Goal: Navigation & Orientation: Find specific page/section

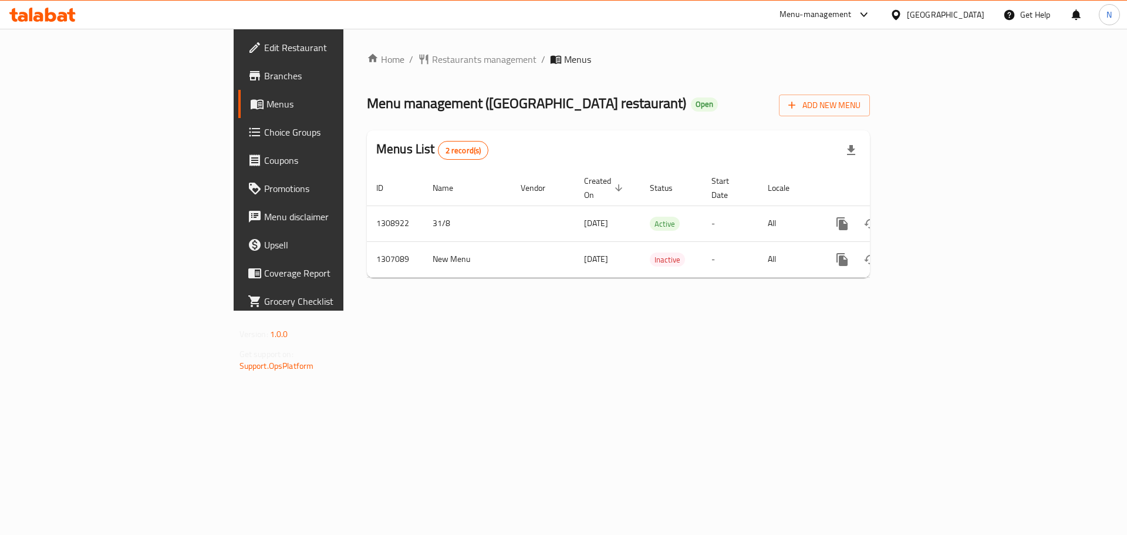
click at [958, 13] on div "[GEOGRAPHIC_DATA]" at bounding box center [945, 14] width 77 height 13
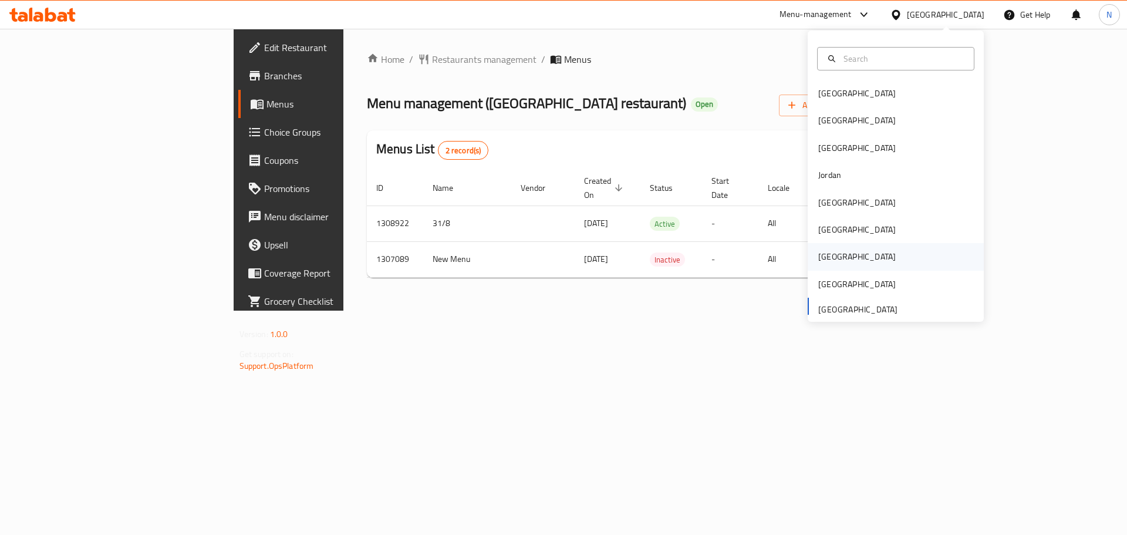
click at [818, 260] on div "[GEOGRAPHIC_DATA]" at bounding box center [856, 256] width 77 height 13
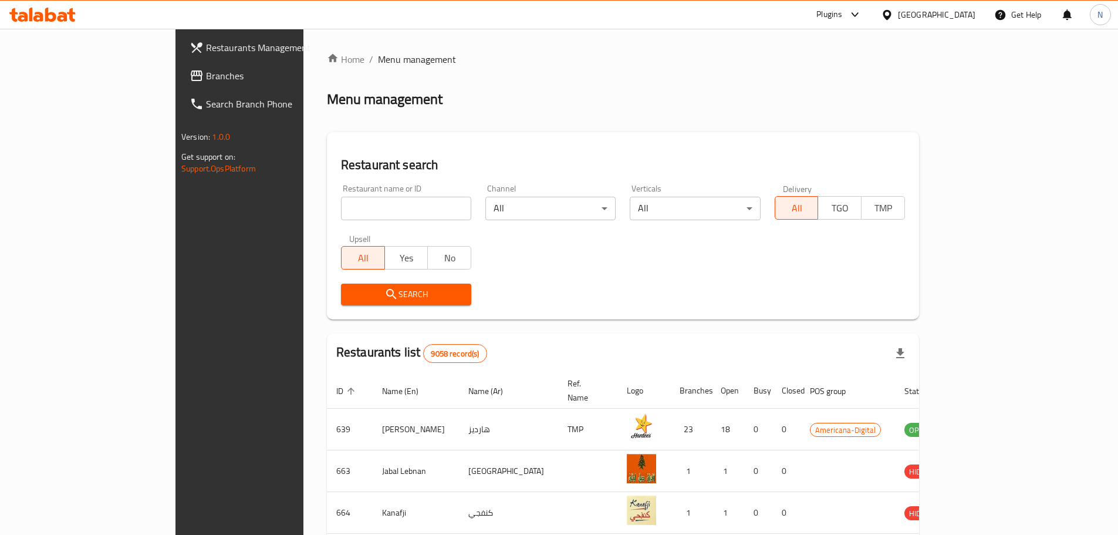
click at [56, 79] on div at bounding box center [559, 267] width 1118 height 535
click at [206, 79] on span "Branches" at bounding box center [279, 76] width 147 height 14
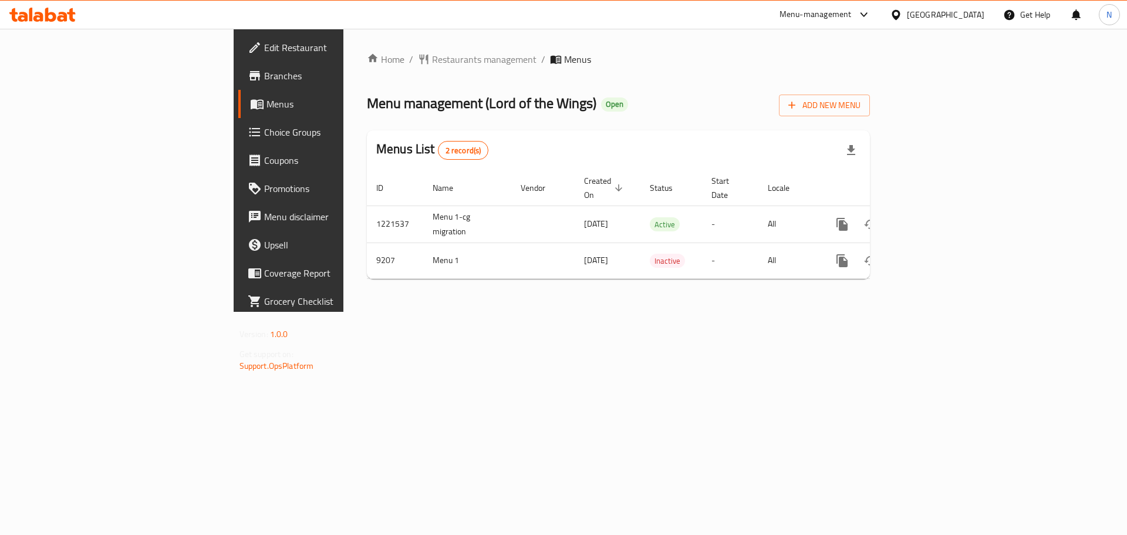
click at [976, 13] on div "[GEOGRAPHIC_DATA]" at bounding box center [945, 14] width 77 height 13
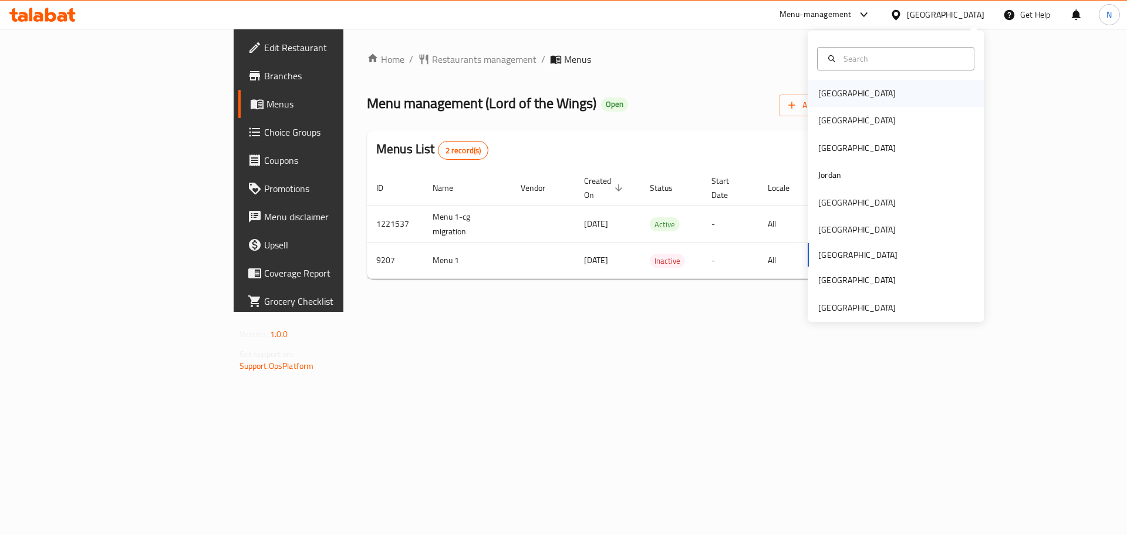
click at [851, 86] on div "[GEOGRAPHIC_DATA]" at bounding box center [896, 93] width 176 height 27
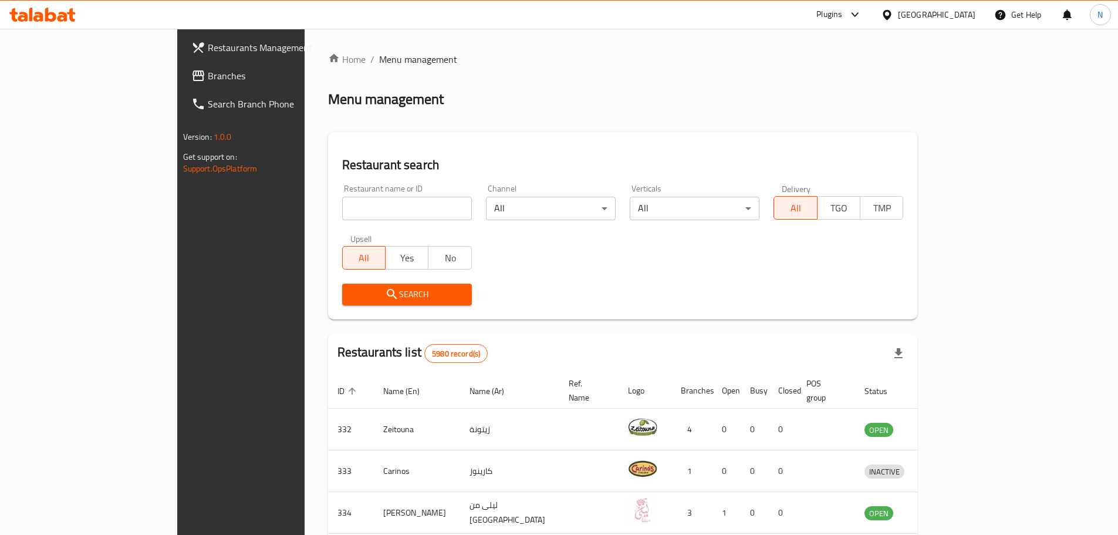
click at [177, 74] on div "Restaurants Management Branches Search Branch Phone Version: 1.0.0 Get support …" at bounding box center [559, 456] width 764 height 855
click at [208, 79] on span "Branches" at bounding box center [281, 76] width 147 height 14
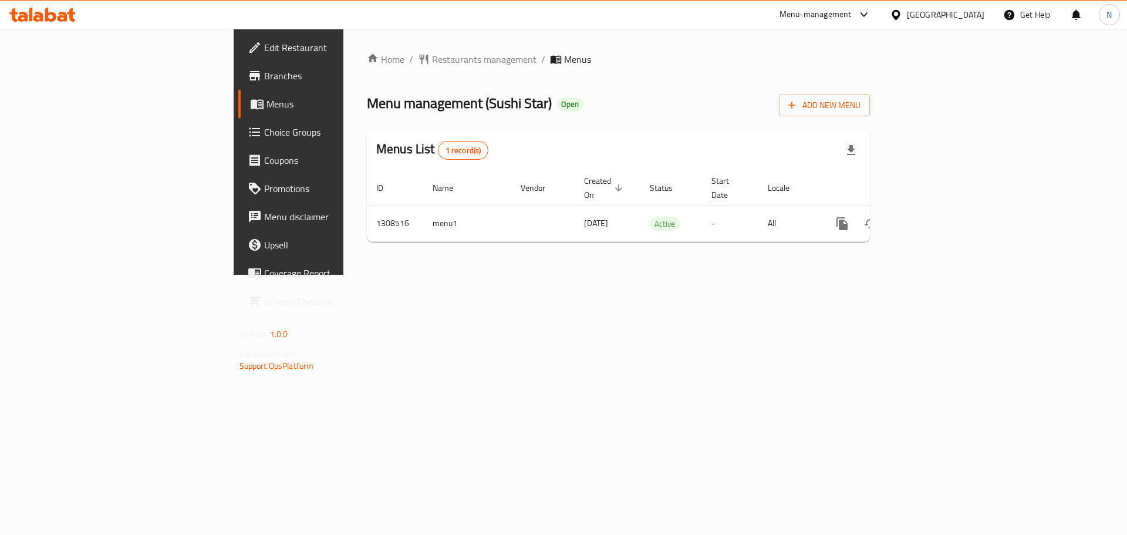
click at [985, 20] on div "[GEOGRAPHIC_DATA]" at bounding box center [937, 15] width 113 height 28
drag, startPoint x: 978, startPoint y: 15, endPoint x: 964, endPoint y: 20, distance: 14.3
click at [976, 15] on div "[GEOGRAPHIC_DATA]" at bounding box center [945, 14] width 77 height 13
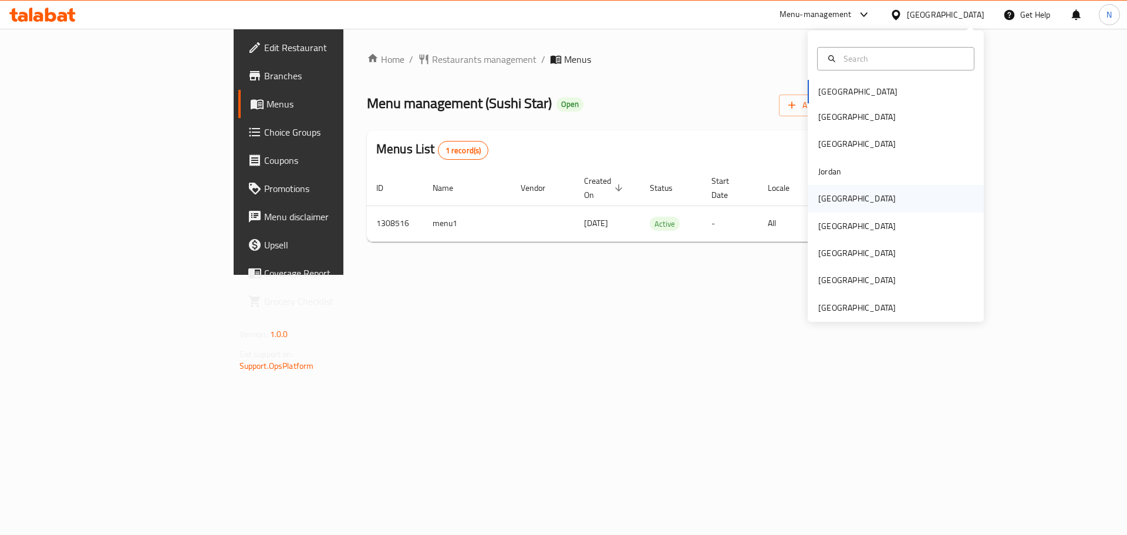
click at [818, 205] on div "[GEOGRAPHIC_DATA]" at bounding box center [856, 198] width 77 height 13
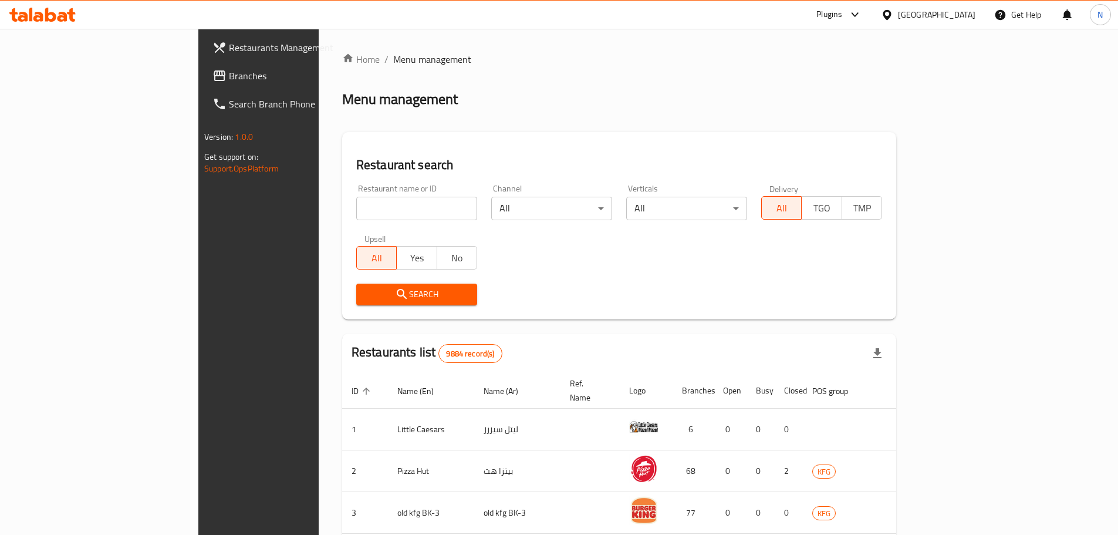
click at [229, 76] on span "Branches" at bounding box center [302, 76] width 147 height 14
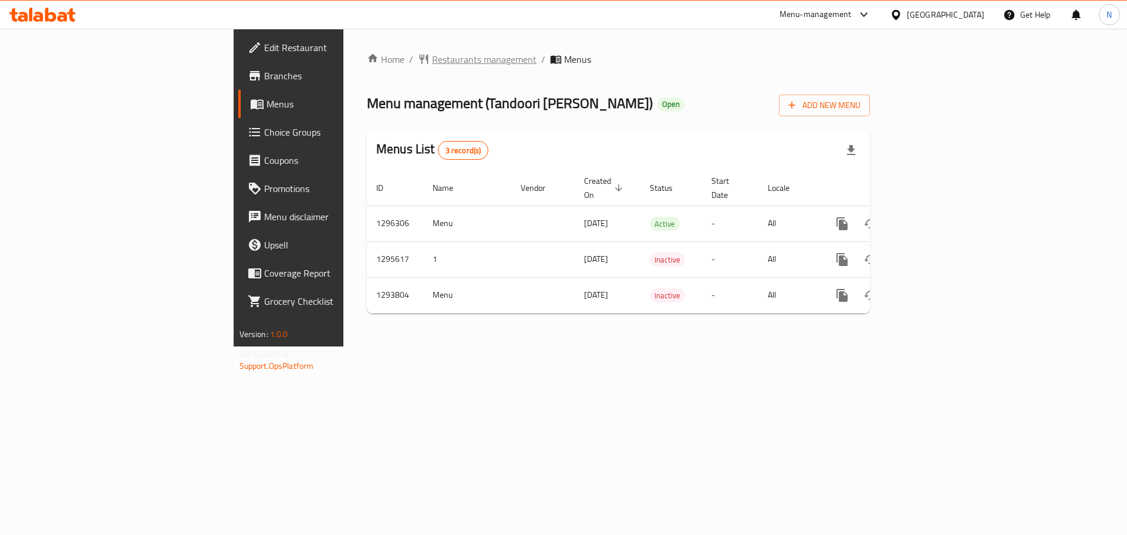
click at [432, 56] on span "Restaurants management" at bounding box center [484, 59] width 104 height 14
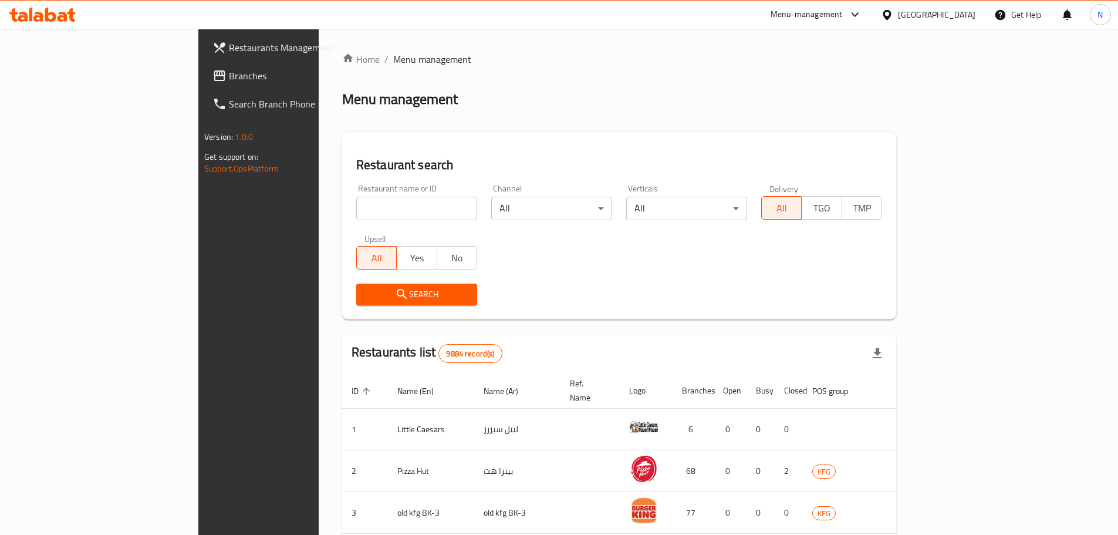
click at [28, 76] on div at bounding box center [559, 267] width 1118 height 535
click at [212, 76] on span at bounding box center [220, 76] width 16 height 14
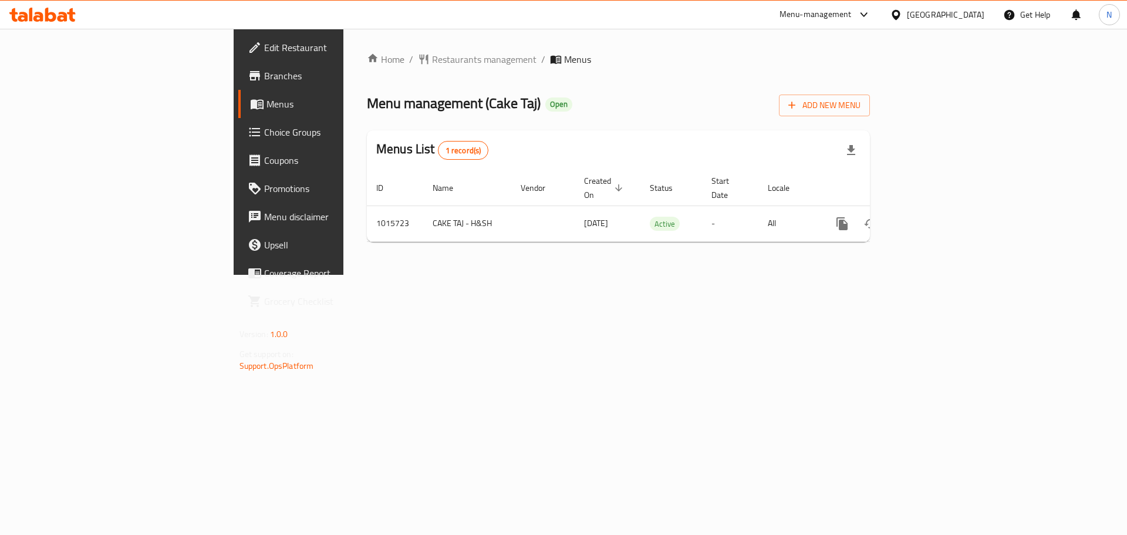
click at [974, 16] on div "[GEOGRAPHIC_DATA]" at bounding box center [945, 14] width 77 height 13
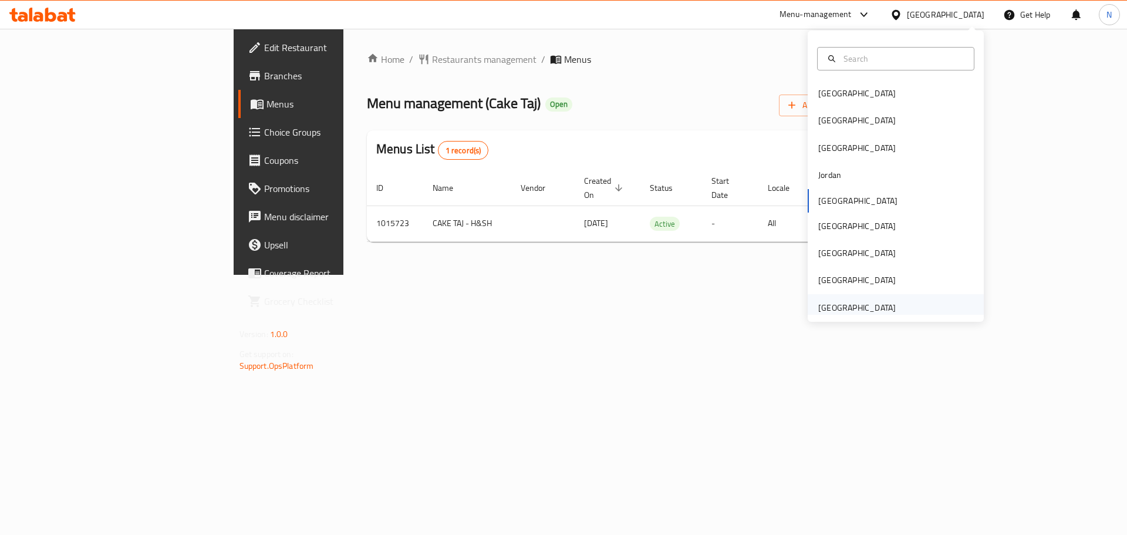
click at [844, 306] on div "[GEOGRAPHIC_DATA]" at bounding box center [856, 307] width 77 height 13
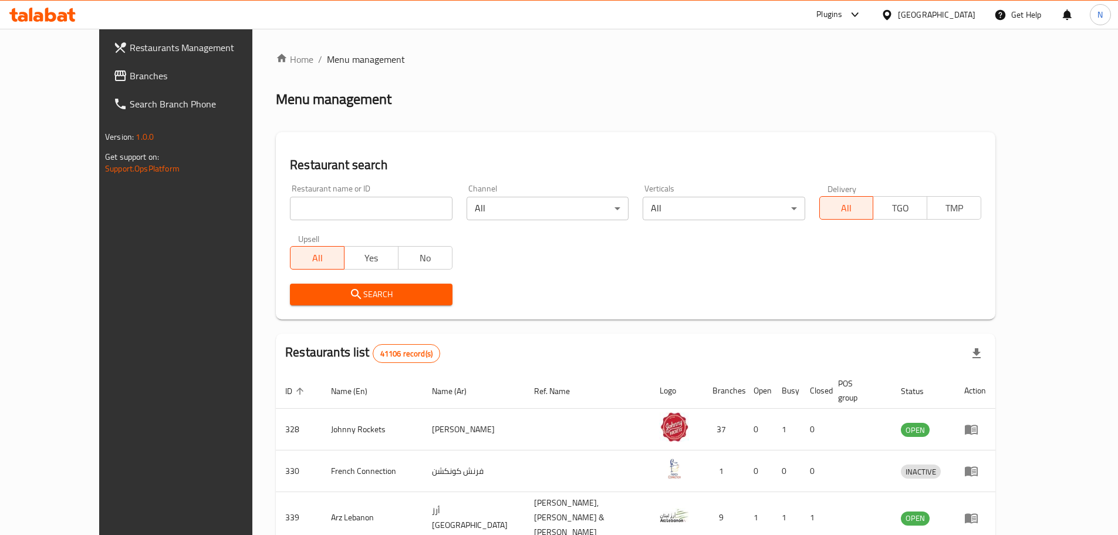
click at [130, 78] on span "Branches" at bounding box center [203, 76] width 147 height 14
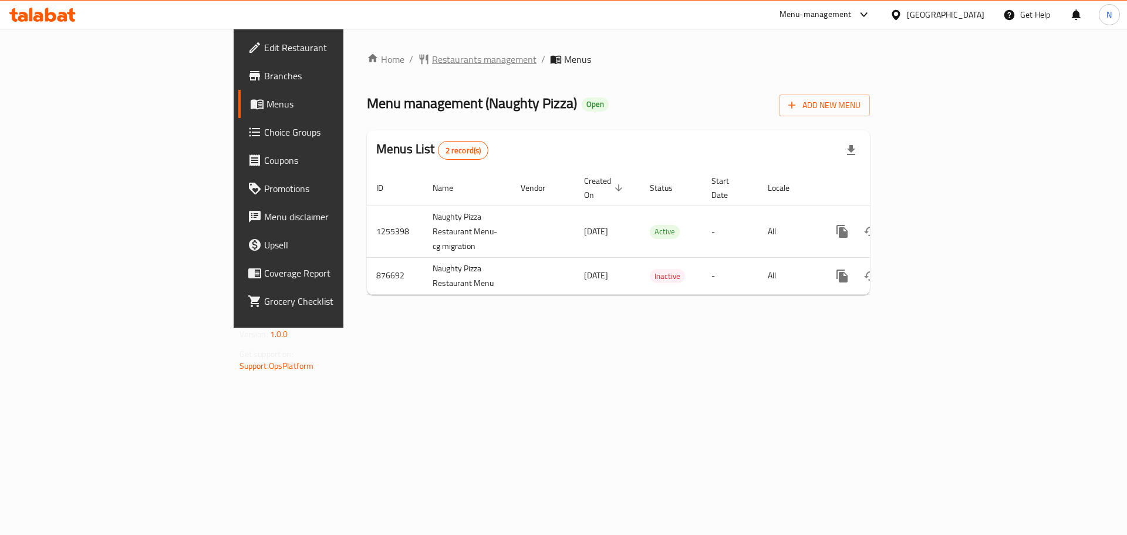
click at [432, 66] on span "Restaurants management" at bounding box center [484, 59] width 104 height 14
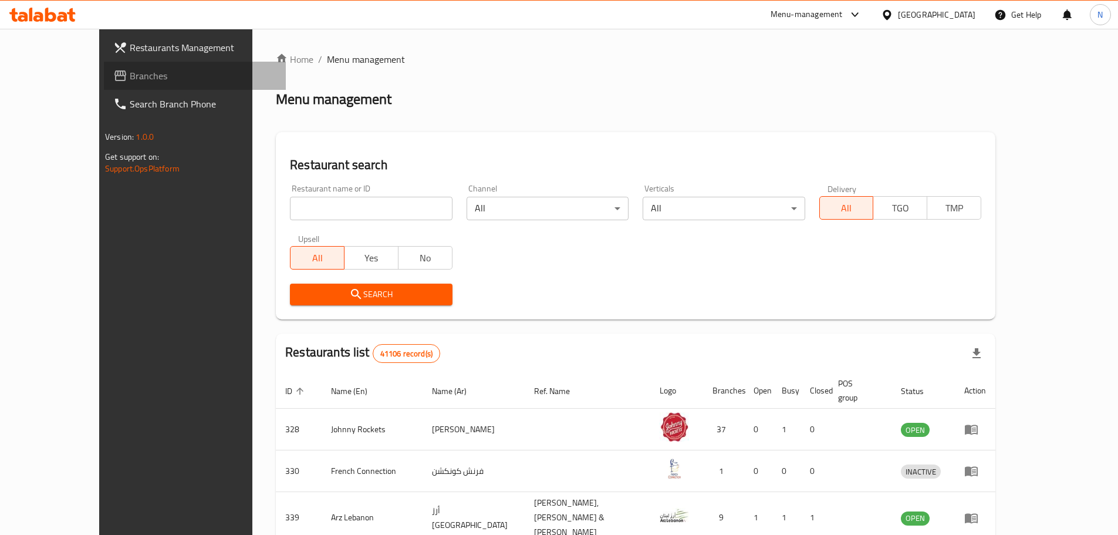
click at [130, 79] on span "Branches" at bounding box center [203, 76] width 147 height 14
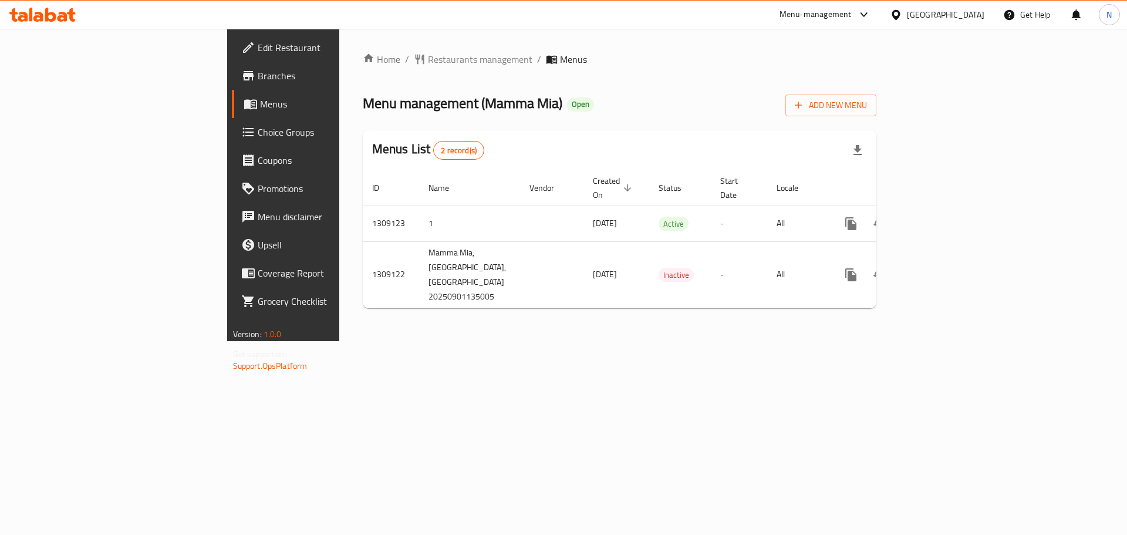
click at [951, 20] on div "[GEOGRAPHIC_DATA]" at bounding box center [945, 14] width 77 height 13
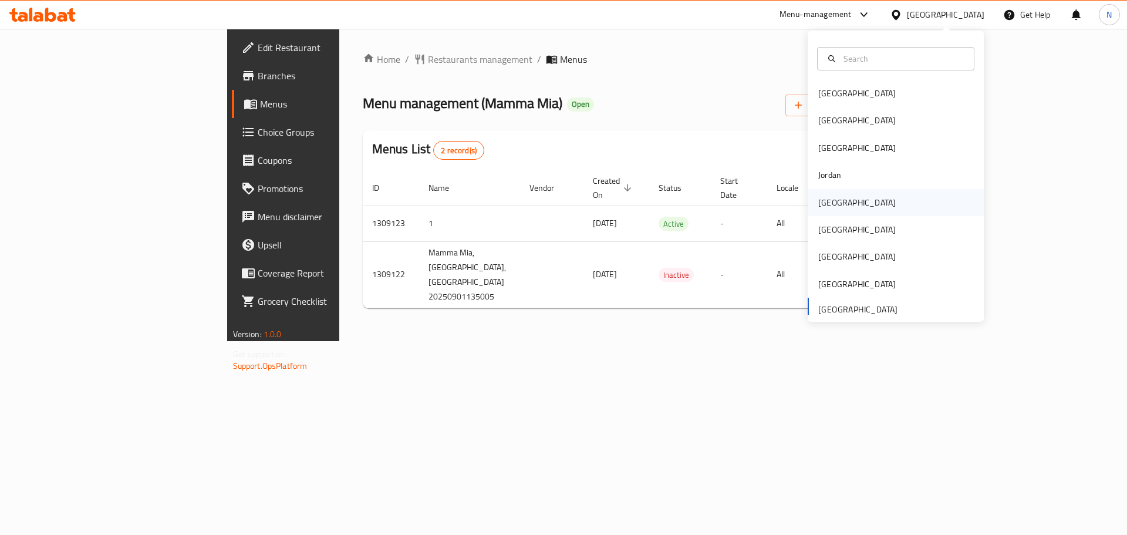
click at [809, 196] on div "[GEOGRAPHIC_DATA]" at bounding box center [857, 202] width 96 height 27
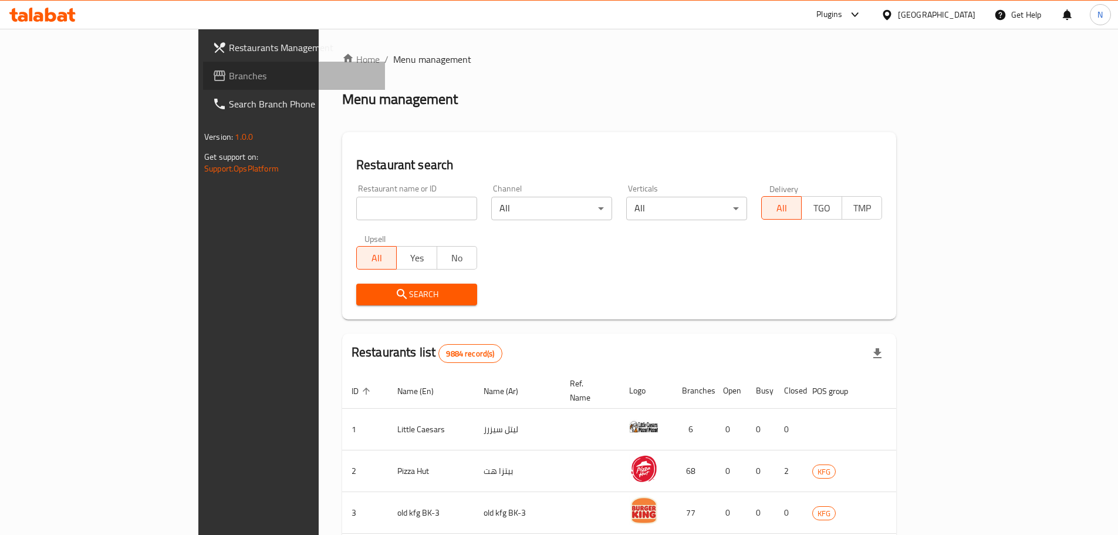
click at [229, 75] on span "Branches" at bounding box center [302, 76] width 147 height 14
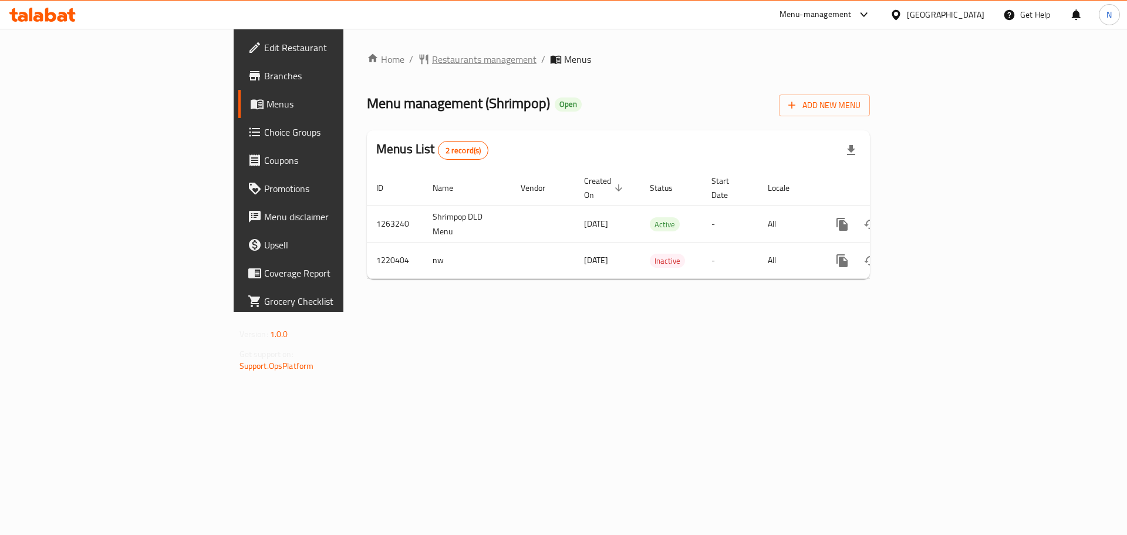
click at [432, 59] on span "Restaurants management" at bounding box center [484, 59] width 104 height 14
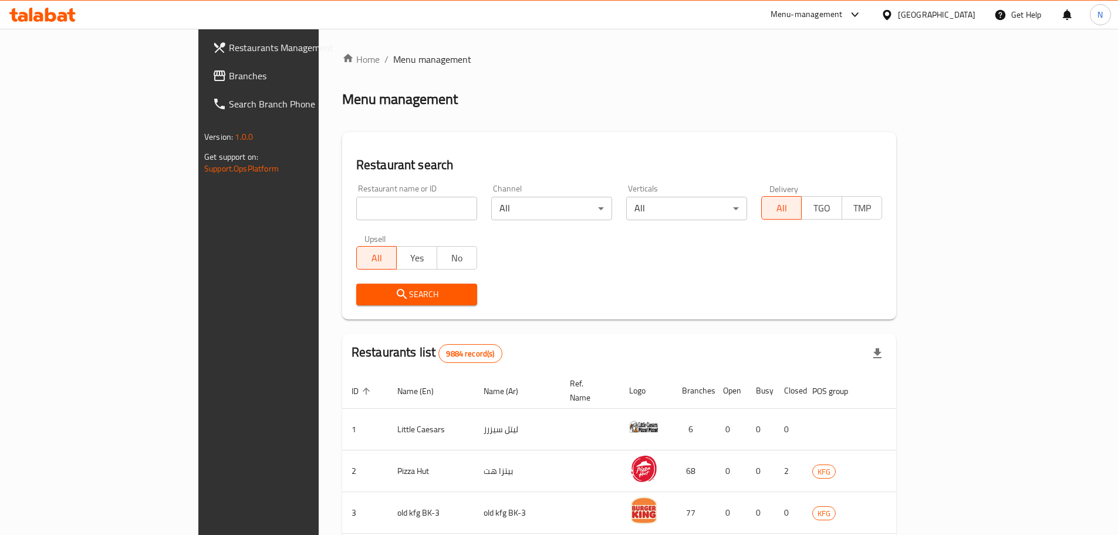
click at [229, 80] on span "Branches" at bounding box center [302, 76] width 147 height 14
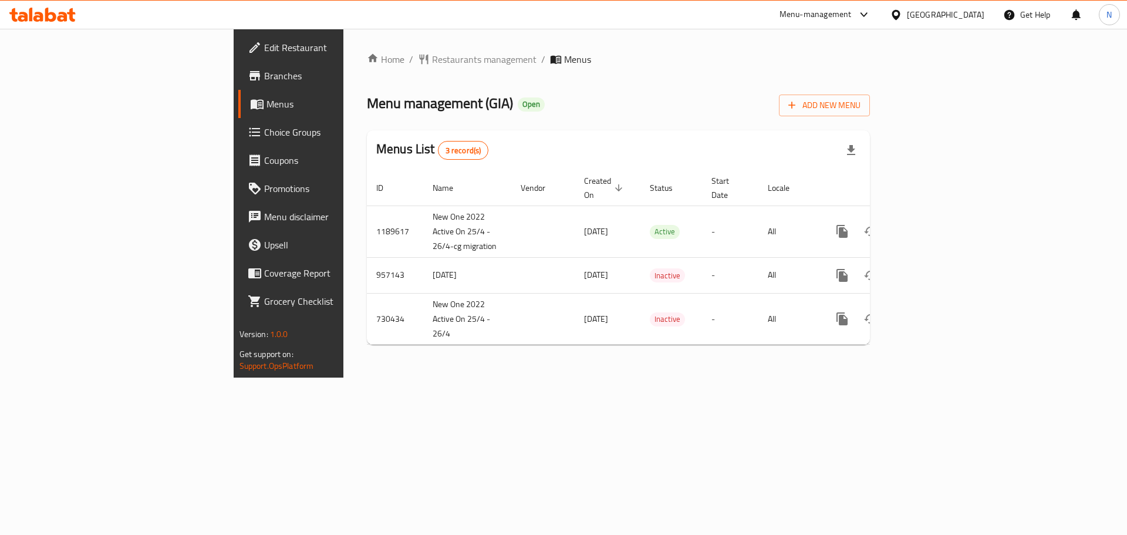
click at [965, 13] on div "[GEOGRAPHIC_DATA]" at bounding box center [945, 14] width 77 height 13
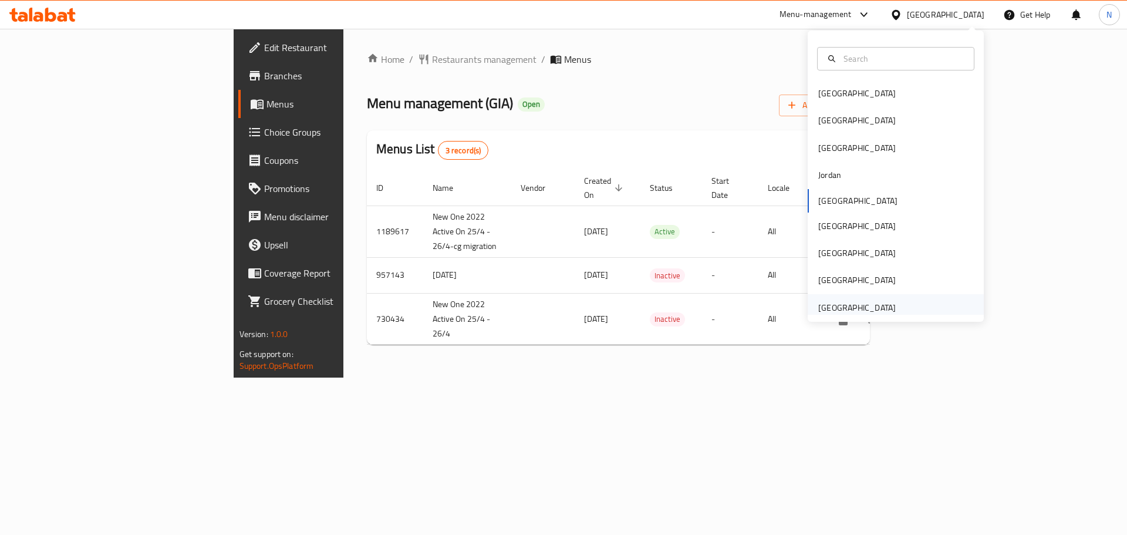
click at [851, 309] on div "[GEOGRAPHIC_DATA]" at bounding box center [856, 307] width 77 height 13
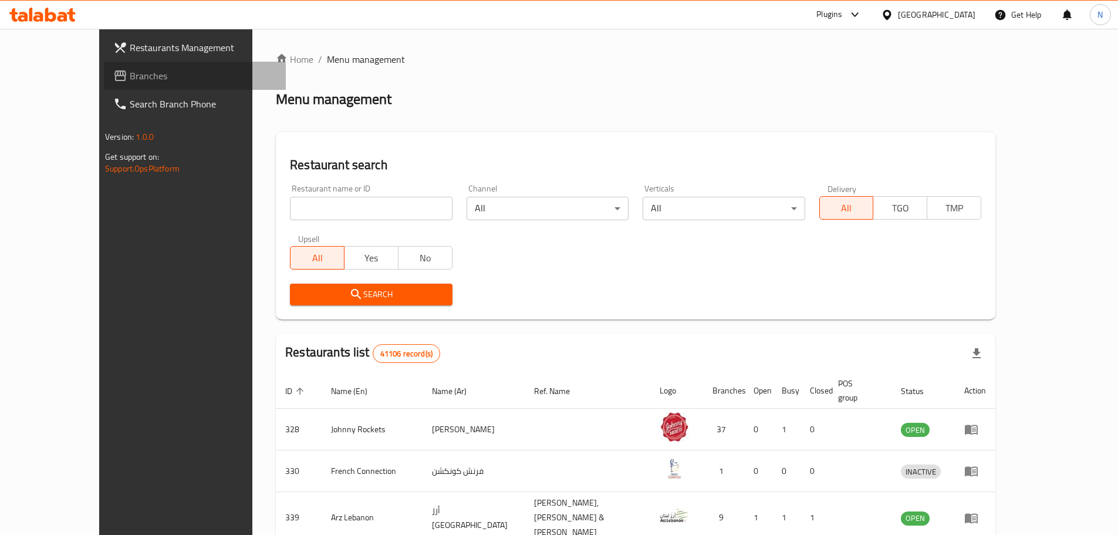
click at [113, 79] on span at bounding box center [121, 76] width 16 height 14
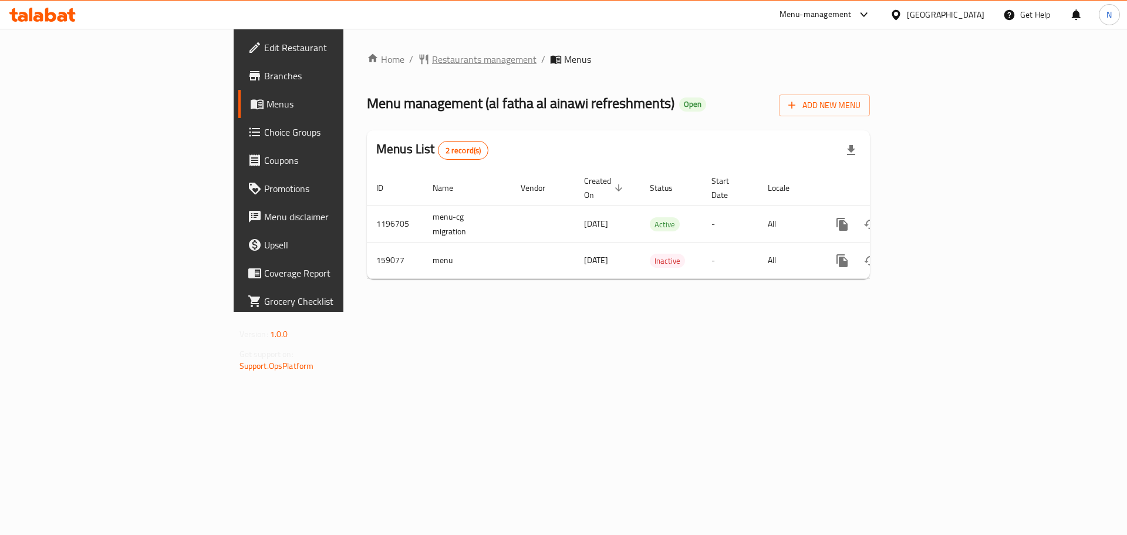
click at [432, 60] on span "Restaurants management" at bounding box center [484, 59] width 104 height 14
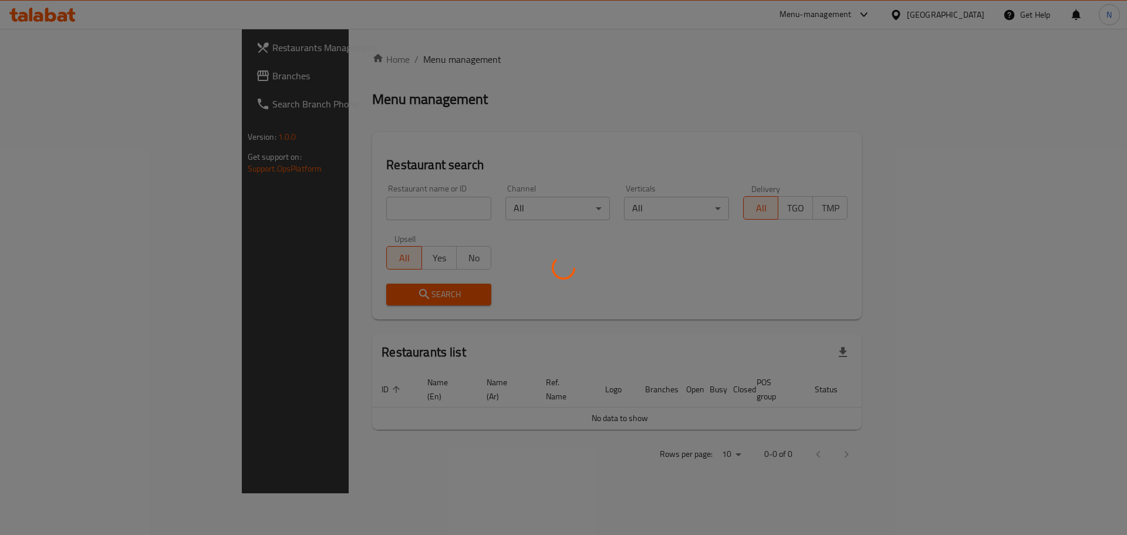
click at [29, 72] on div at bounding box center [563, 267] width 1127 height 535
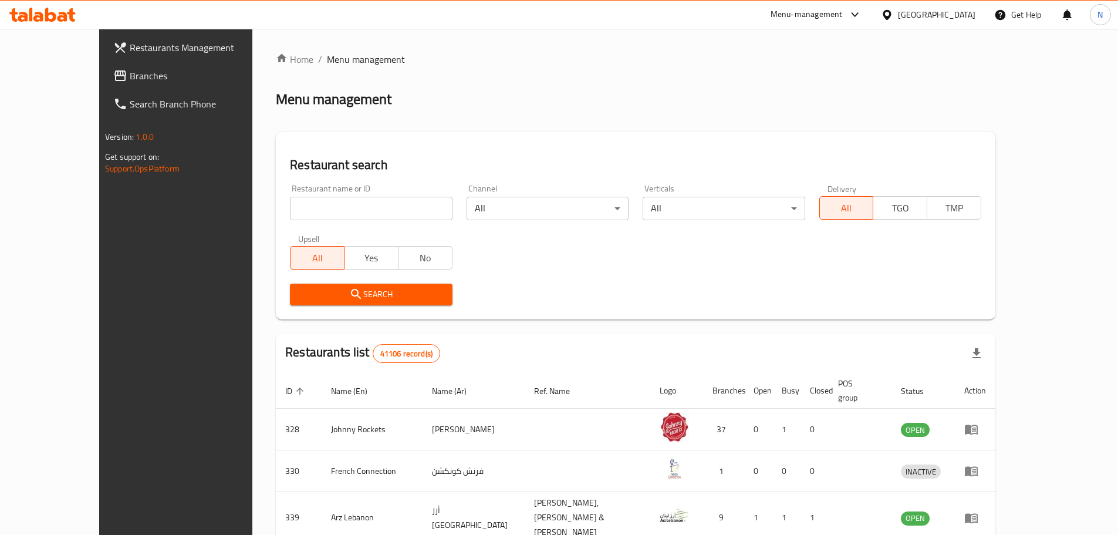
click at [113, 72] on span at bounding box center [121, 76] width 16 height 14
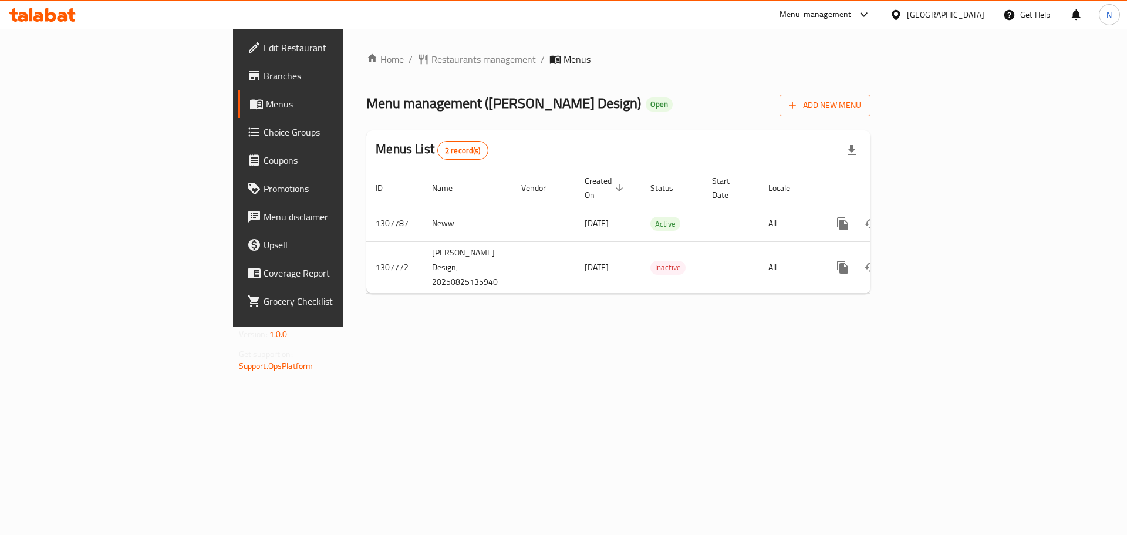
click at [913, 9] on div "[GEOGRAPHIC_DATA]" at bounding box center [945, 14] width 77 height 13
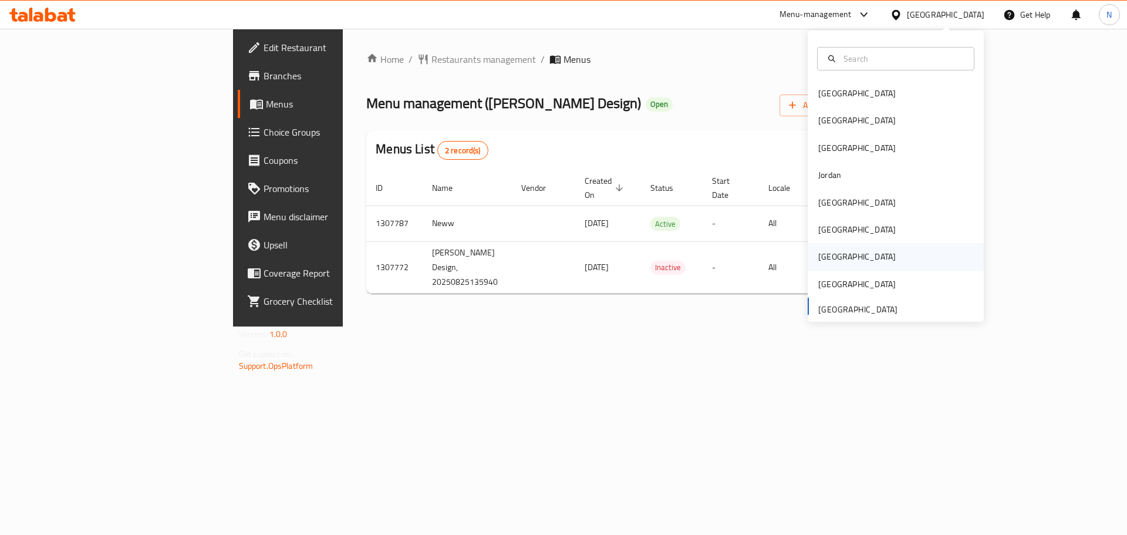
click at [822, 253] on div "Qatar" at bounding box center [856, 256] width 77 height 13
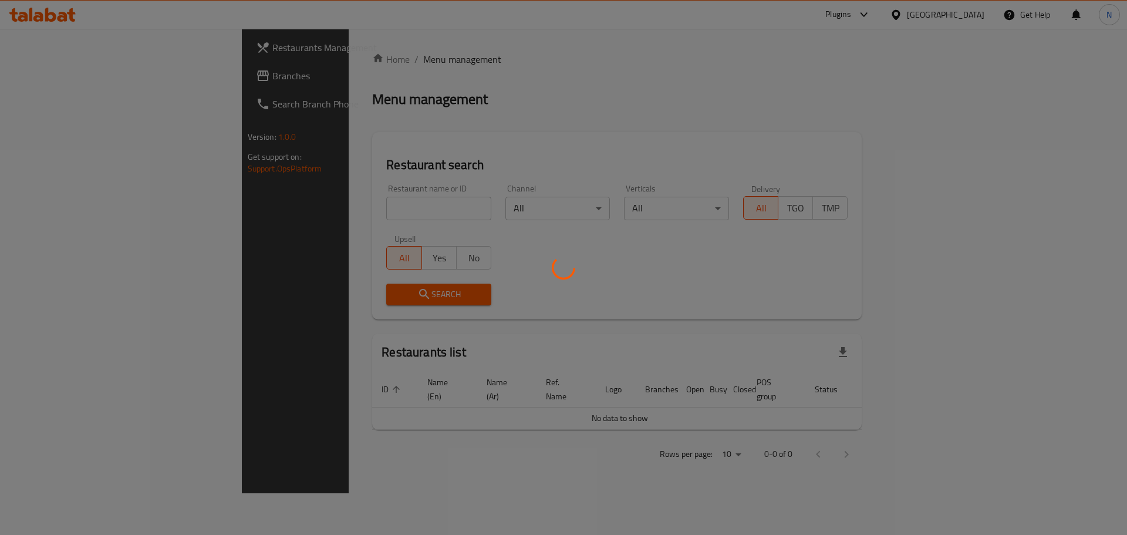
click at [66, 82] on div at bounding box center [563, 267] width 1127 height 535
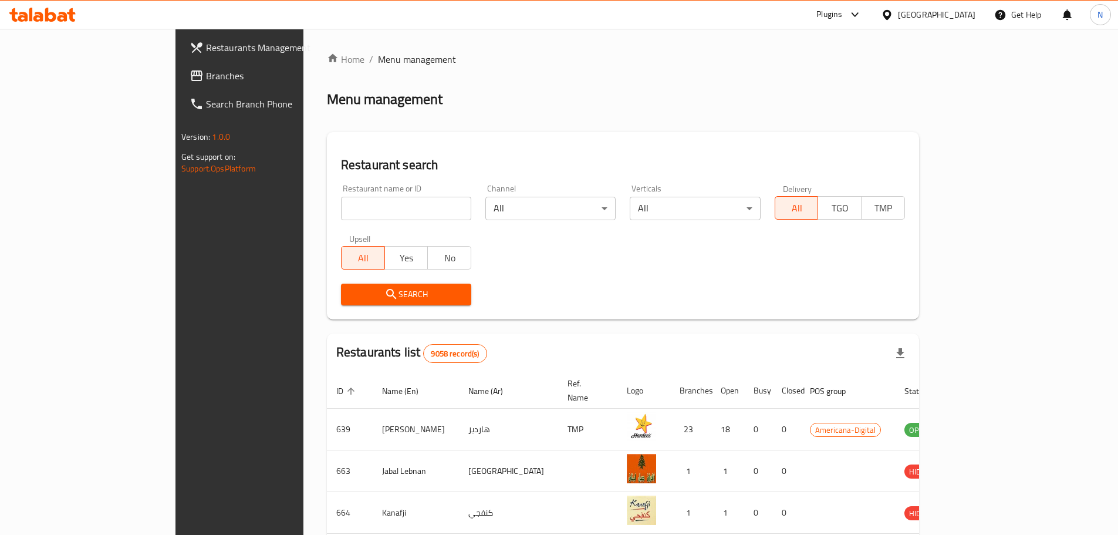
click at [66, 82] on div at bounding box center [559, 267] width 1118 height 535
click at [206, 82] on span "Branches" at bounding box center [279, 76] width 147 height 14
